Goal: Information Seeking & Learning: Learn about a topic

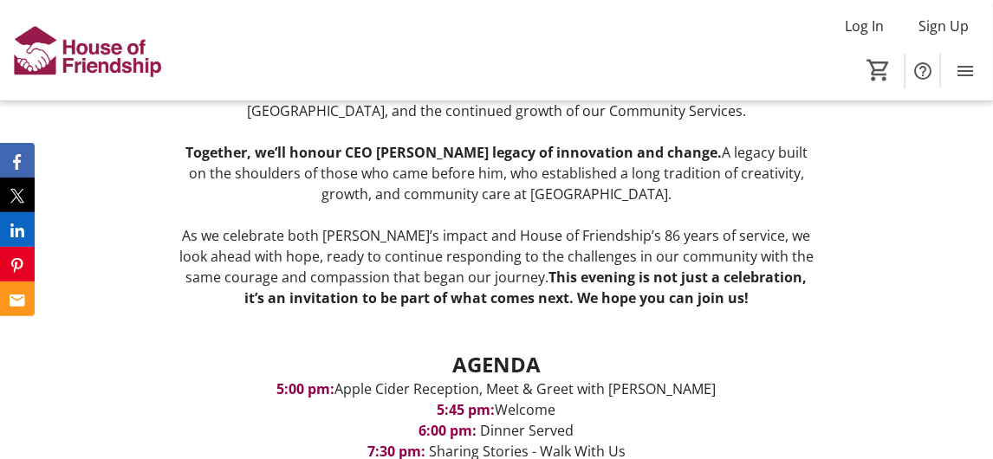
scroll to position [1560, 0]
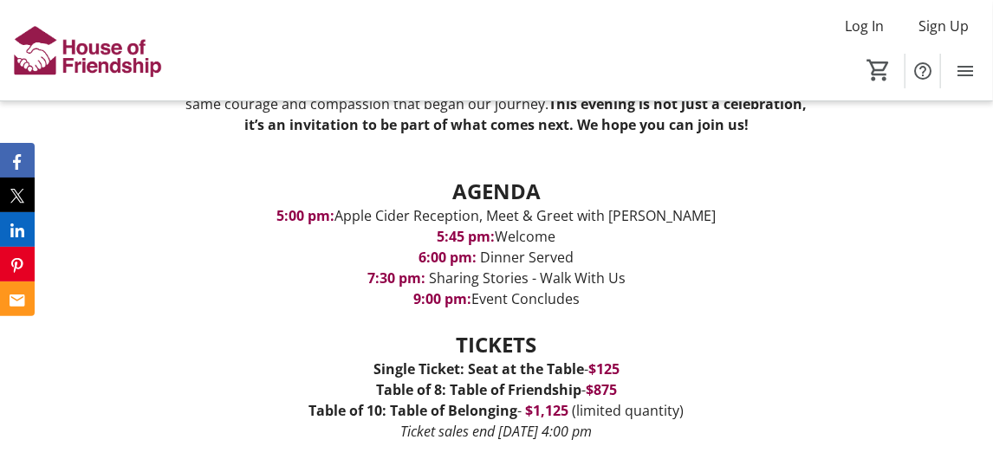
drag, startPoint x: 337, startPoint y: 263, endPoint x: 605, endPoint y: 342, distance: 279.1
click at [605, 342] on div "Join us at this year’s Friendship Dinner as we reflect on 16 years of remarkabl…" at bounding box center [496, 230] width 641 height 730
click at [322, 225] on strong "5:00 pm:" at bounding box center [306, 215] width 58 height 19
click at [295, 226] on p "5:00 pm: Apple Cider Reception, Meet & Greet with John" at bounding box center [496, 215] width 641 height 21
drag, startPoint x: 308, startPoint y: 263, endPoint x: 594, endPoint y: 345, distance: 296.5
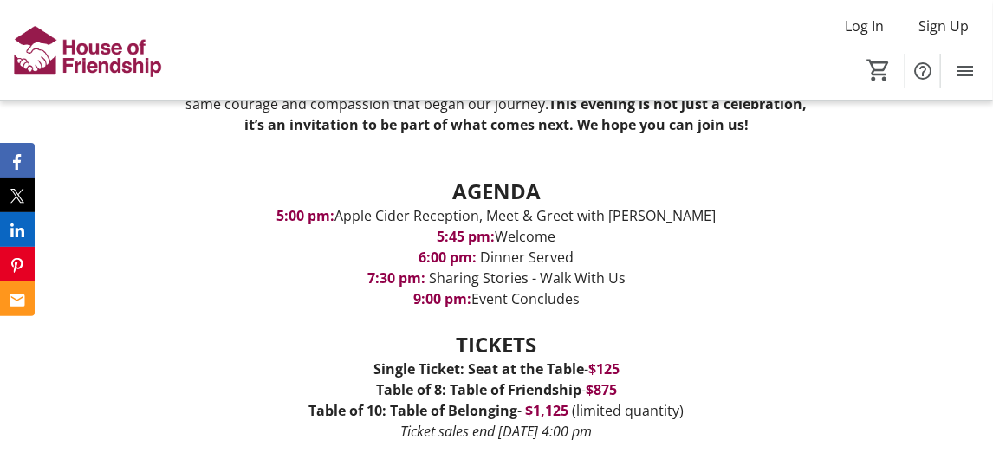
click at [594, 345] on div "Join us at this year’s Friendship Dinner as we reflect on 16 years of remarkabl…" at bounding box center [496, 230] width 641 height 730
click at [418, 205] on p "AGENDA" at bounding box center [496, 191] width 641 height 29
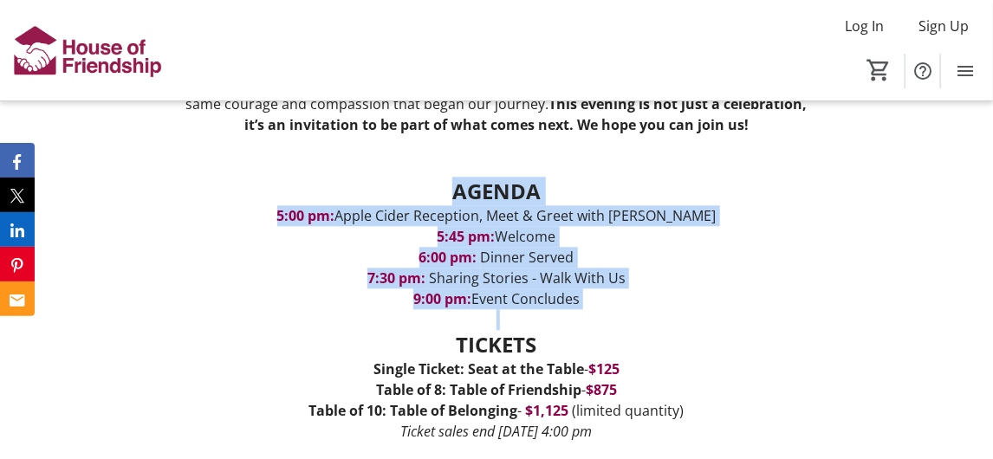
drag, startPoint x: 450, startPoint y: 243, endPoint x: 601, endPoint y: 360, distance: 191.0
click at [601, 360] on div "Join us at this year’s Friendship Dinner as we reflect on 16 years of remarkabl…" at bounding box center [496, 230] width 641 height 730
copy div "AGENDA 5:00 pm: Apple Cider Reception, Meet & Greet with John 5:45 pm: Welcome …"
